Goal: Information Seeking & Learning: Learn about a topic

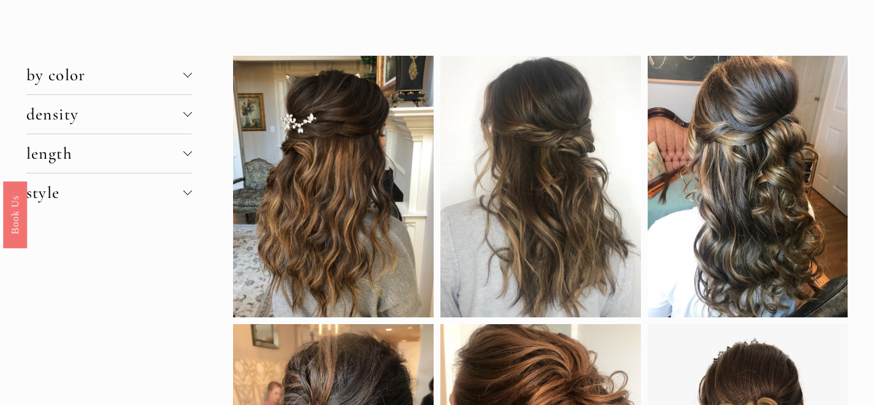
scroll to position [39, 0]
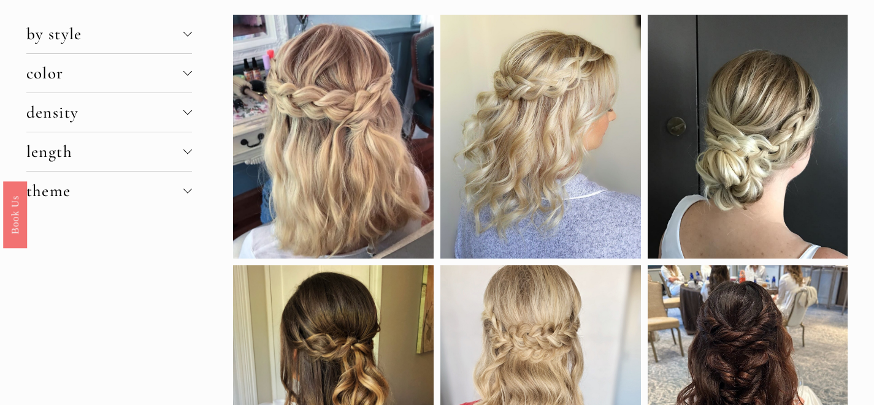
scroll to position [9, 0]
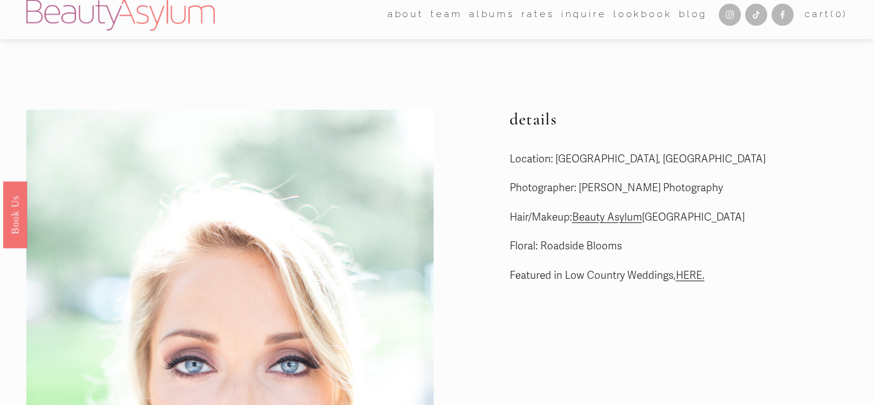
scroll to position [3, 0]
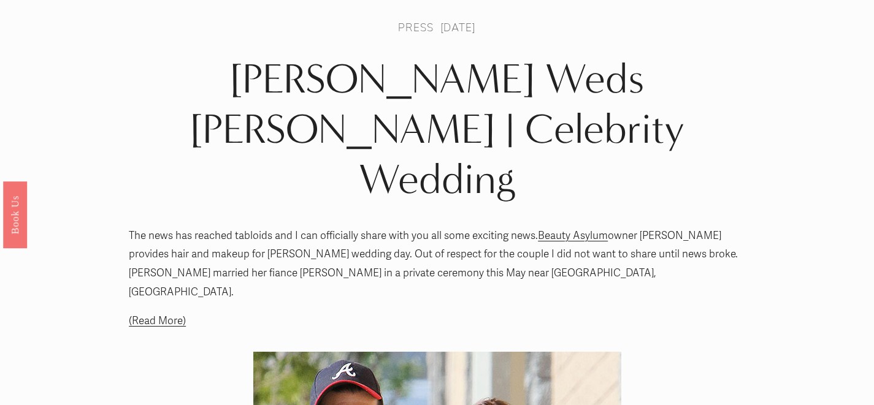
scroll to position [1, 0]
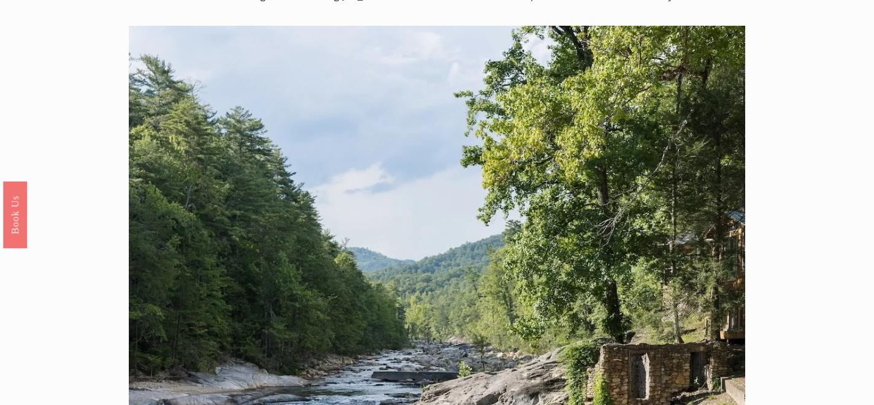
scroll to position [28, 0]
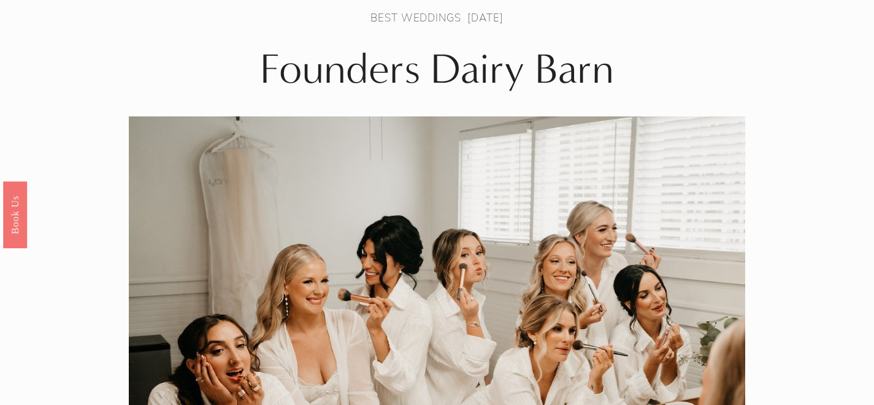
scroll to position [55, 0]
